Goal: Task Accomplishment & Management: Use online tool/utility

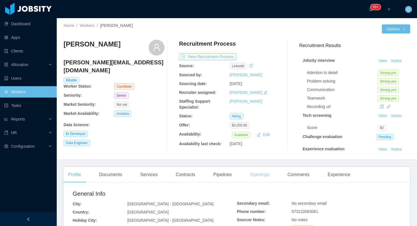
click at [266, 178] on div "Openings" at bounding box center [259, 175] width 29 height 16
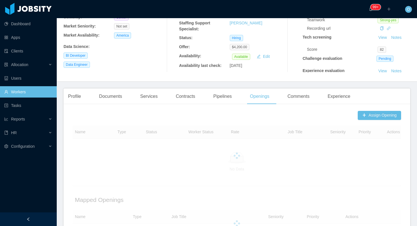
scroll to position [162, 0]
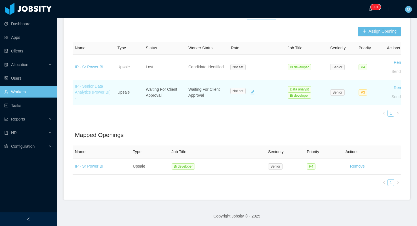
click at [94, 93] on link "IP - Senior Data Analytics (Power BI) -" at bounding box center [93, 92] width 36 height 16
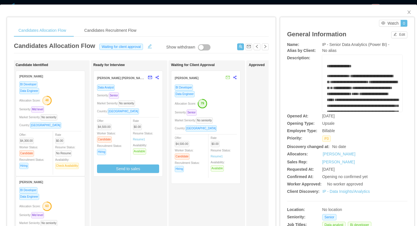
scroll to position [0, 147]
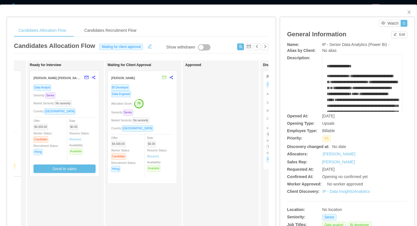
click at [174, 104] on div "BI Developer Data Engineer Allocation Score: 79 Seniority: Senior Market Senior…" at bounding box center [142, 133] width 69 height 99
click at [155, 94] on div "Data Engineer" at bounding box center [142, 94] width 62 height 7
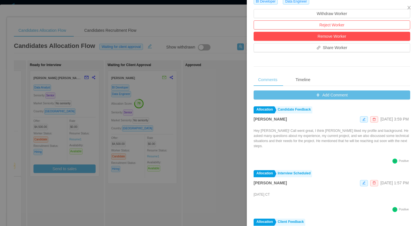
scroll to position [199, 0]
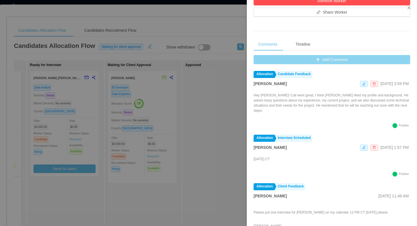
click at [268, 62] on button "Add Comment" at bounding box center [332, 59] width 157 height 9
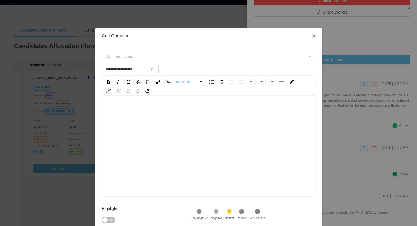
click at [211, 57] on span "Comment types" at bounding box center [205, 57] width 200 height 6
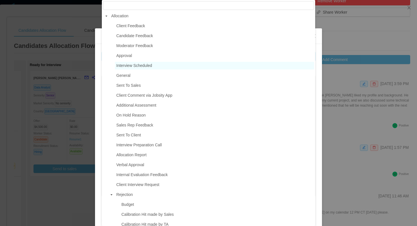
click at [136, 66] on span "Interview Scheduled" at bounding box center [134, 65] width 36 height 5
type input "**********"
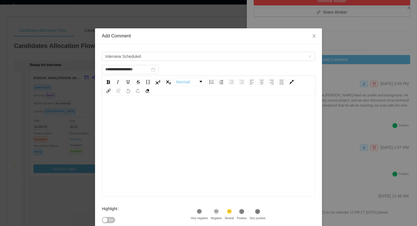
click at [134, 119] on div "rdw-editor" at bounding box center [208, 154] width 205 height 99
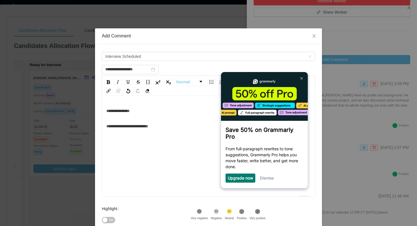
click at [268, 176] on div "Dismiss" at bounding box center [267, 178] width 14 height 9
click at [302, 79] on img at bounding box center [301, 78] width 2 height 3
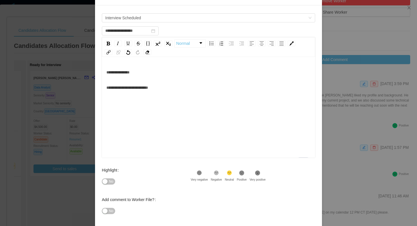
scroll to position [65, 0]
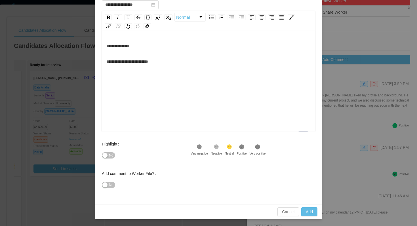
click at [201, 146] on icon at bounding box center [200, 147] width 4 height 4
click at [312, 214] on button "Add" at bounding box center [309, 211] width 16 height 9
type input "**********"
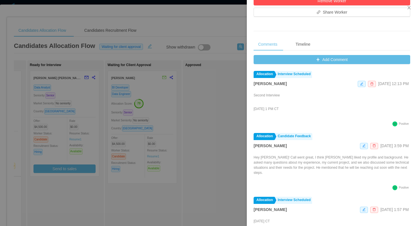
click at [224, 94] on div at bounding box center [208, 113] width 417 height 226
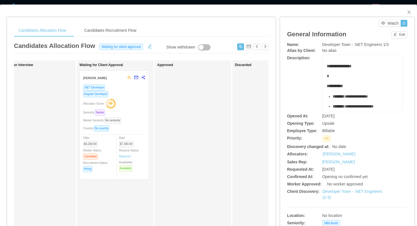
scroll to position [0, 164]
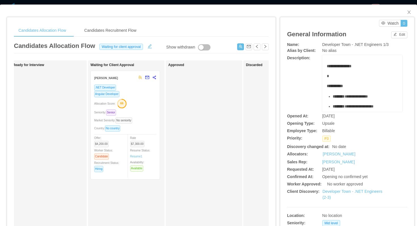
click at [148, 108] on div ".NET Developer Angular Developer Allocation Score: 66 Seniority: Senior Market …" at bounding box center [125, 130] width 62 height 92
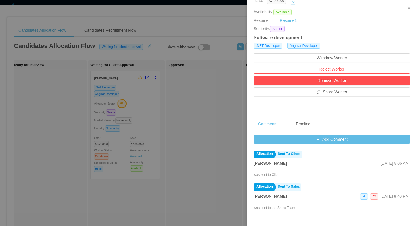
scroll to position [218, 0]
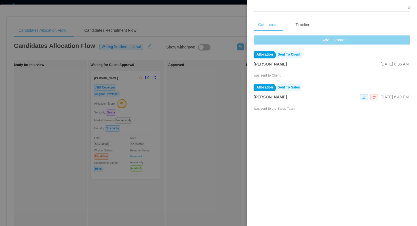
click at [262, 44] on button "Add Comment" at bounding box center [332, 39] width 157 height 9
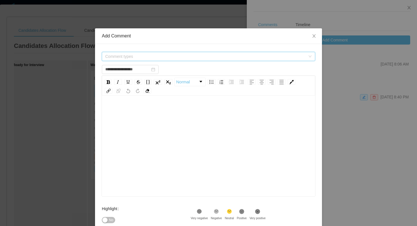
click at [232, 56] on span "Comment types" at bounding box center [205, 57] width 200 height 6
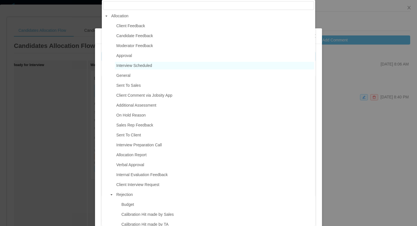
type input "**********"
click at [156, 64] on span "Interview Scheduled" at bounding box center [214, 66] width 199 height 8
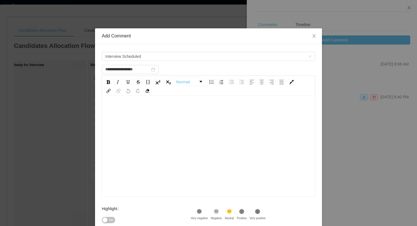
click at [159, 114] on div "rdw-editor" at bounding box center [208, 110] width 205 height 11
click at [247, 209] on div ".st1{fill:#232323}" at bounding box center [242, 212] width 10 height 7
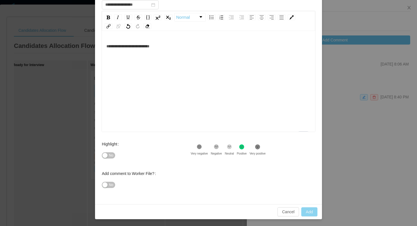
click at [306, 212] on button "Add" at bounding box center [309, 211] width 16 height 9
type input "**********"
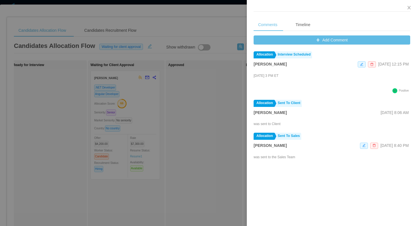
click at [200, 89] on div at bounding box center [208, 113] width 417 height 226
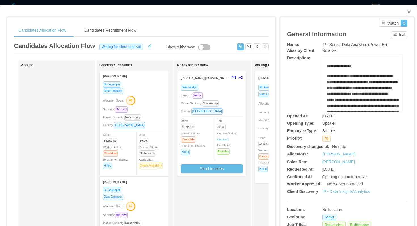
scroll to position [0, 25]
